Goal: Task Accomplishment & Management: Use online tool/utility

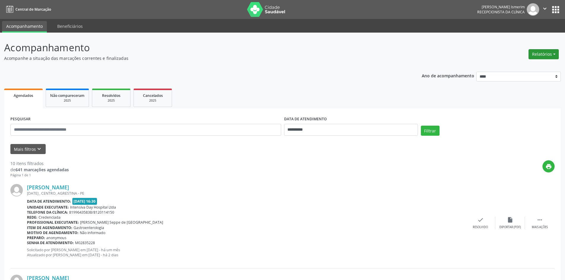
click at [544, 53] on button "Relatórios" at bounding box center [543, 54] width 30 height 10
click at [527, 63] on ul "Agendamentos Procedimentos realizados" at bounding box center [527, 70] width 64 height 21
click at [527, 65] on link "Agendamentos" at bounding box center [527, 67] width 64 height 8
select select "*"
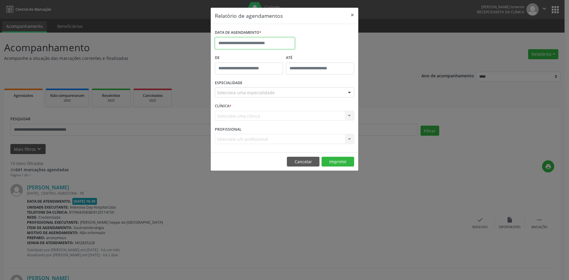
click at [224, 40] on input "text" at bounding box center [255, 43] width 80 height 12
click at [259, 110] on span "20" at bounding box center [261, 110] width 12 height 12
type input "**********"
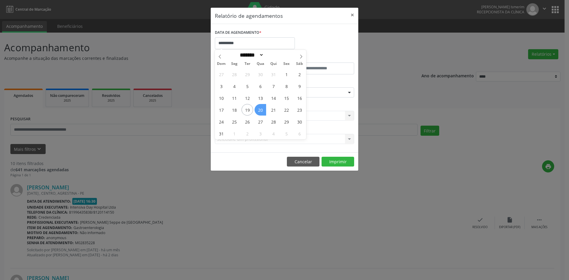
click at [259, 110] on span "20" at bounding box center [261, 110] width 12 height 12
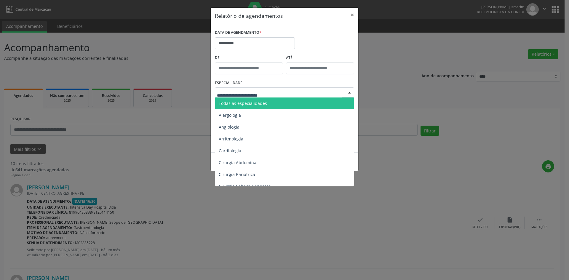
click at [252, 104] on span "Todas as especialidades" at bounding box center [243, 103] width 48 height 6
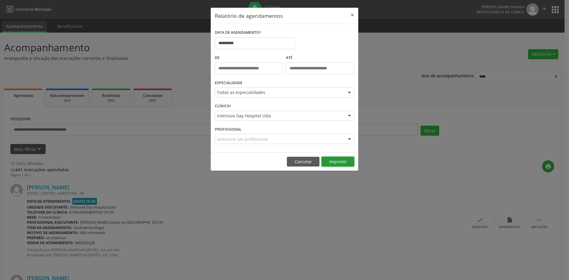
click at [338, 163] on button "Imprimir" at bounding box center [338, 162] width 33 height 10
click at [352, 17] on button "×" at bounding box center [352, 15] width 12 height 15
